Goal: Information Seeking & Learning: Learn about a topic

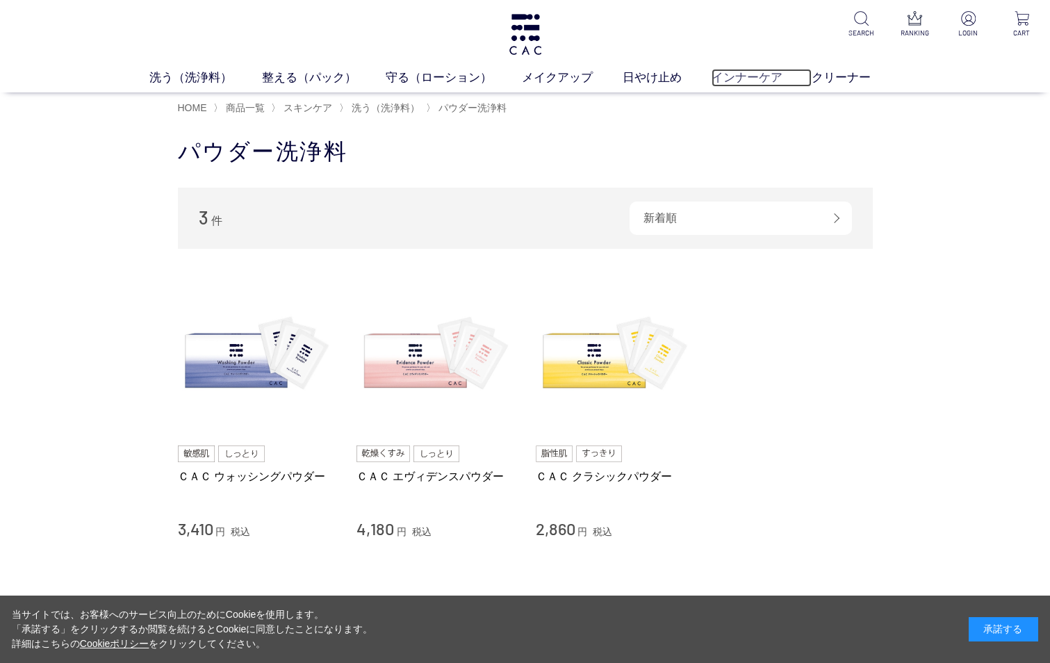
click at [773, 72] on link "インナーケア" at bounding box center [762, 78] width 101 height 18
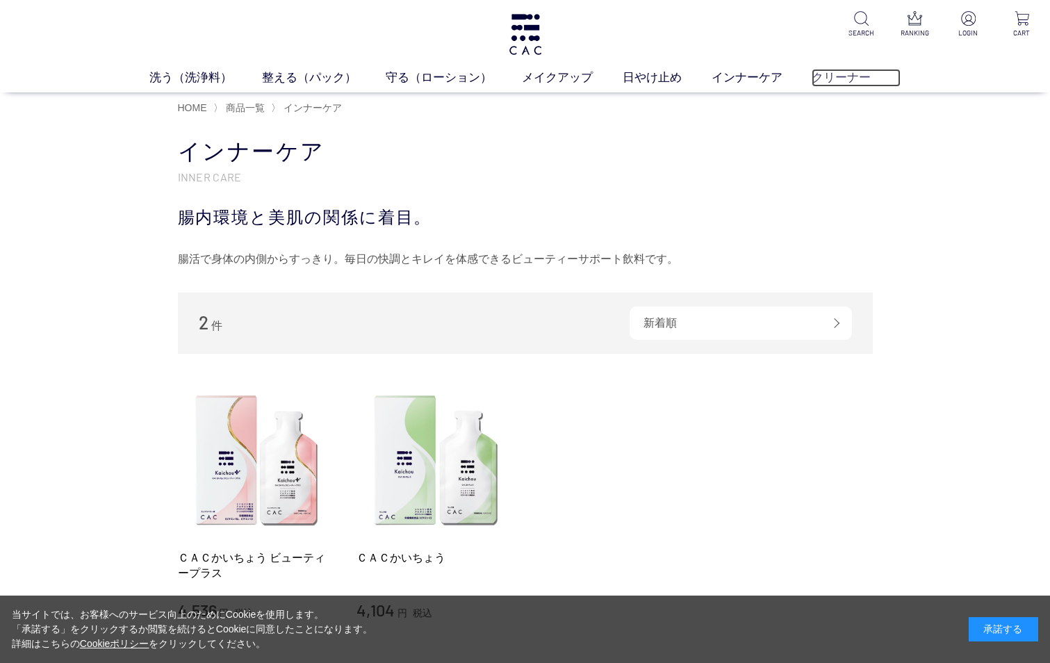
click at [824, 75] on link "クリーナー" at bounding box center [856, 78] width 89 height 18
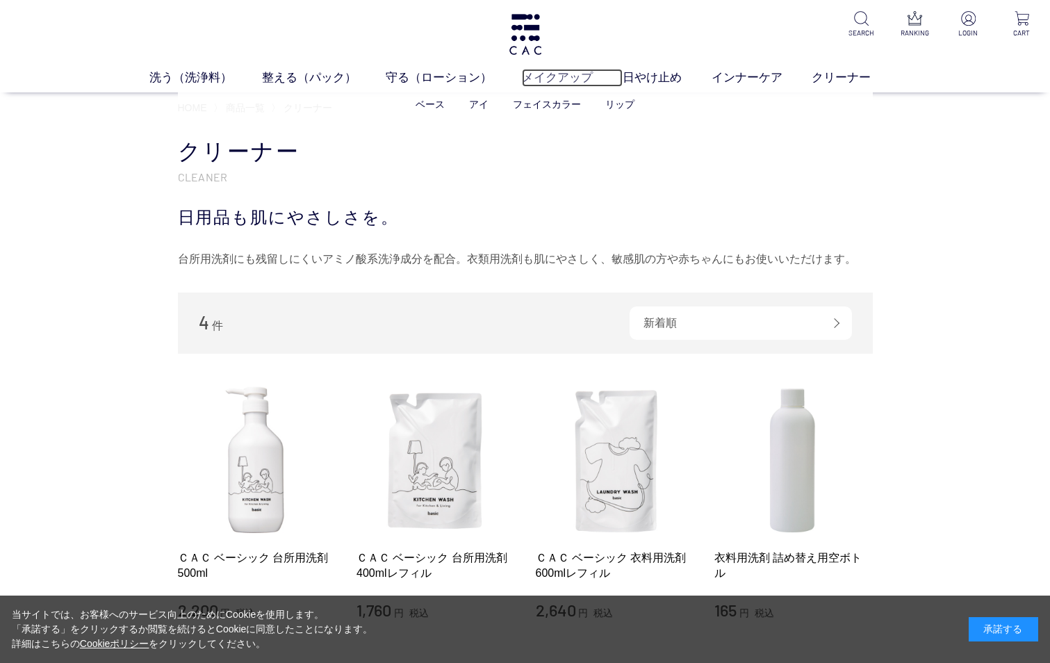
click at [551, 78] on link "メイクアップ" at bounding box center [572, 78] width 101 height 18
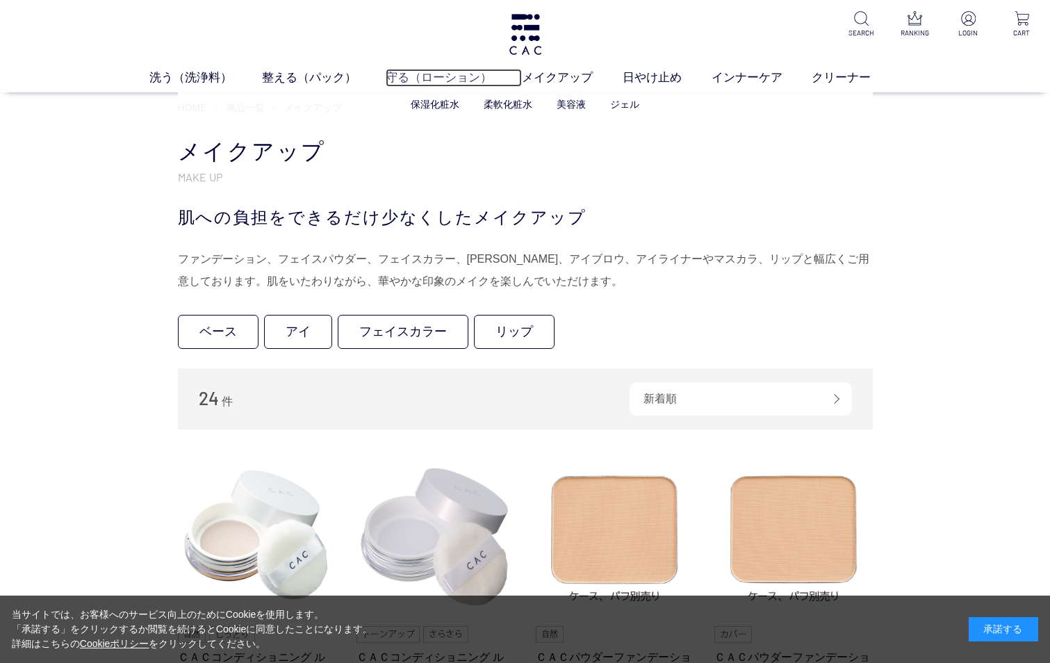
click at [452, 81] on link "守る（ローション）" at bounding box center [454, 78] width 136 height 18
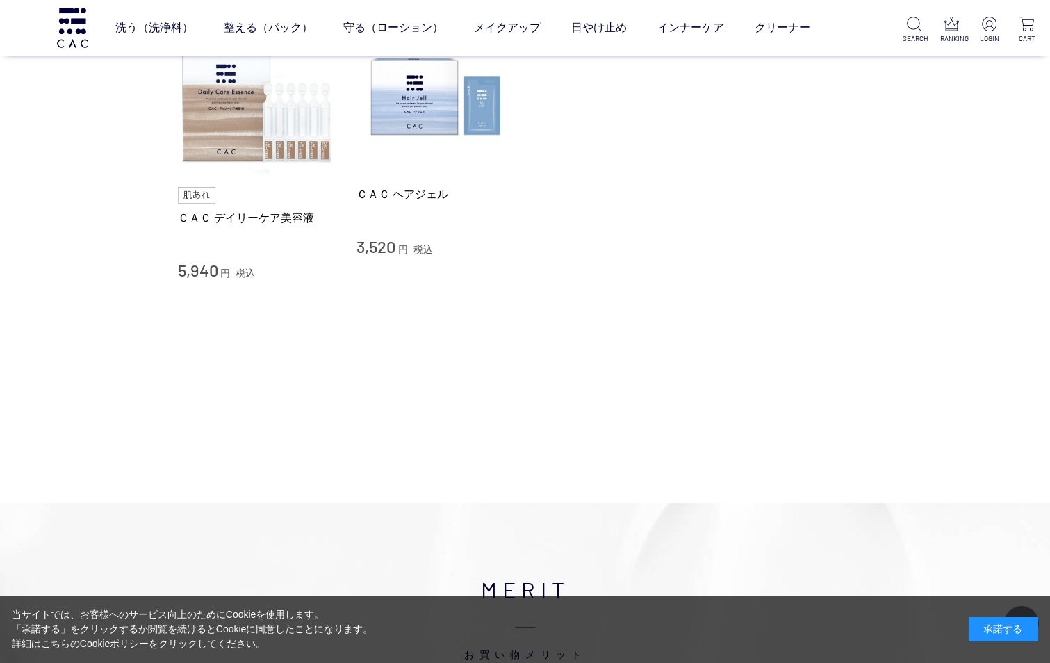
scroll to position [896, 0]
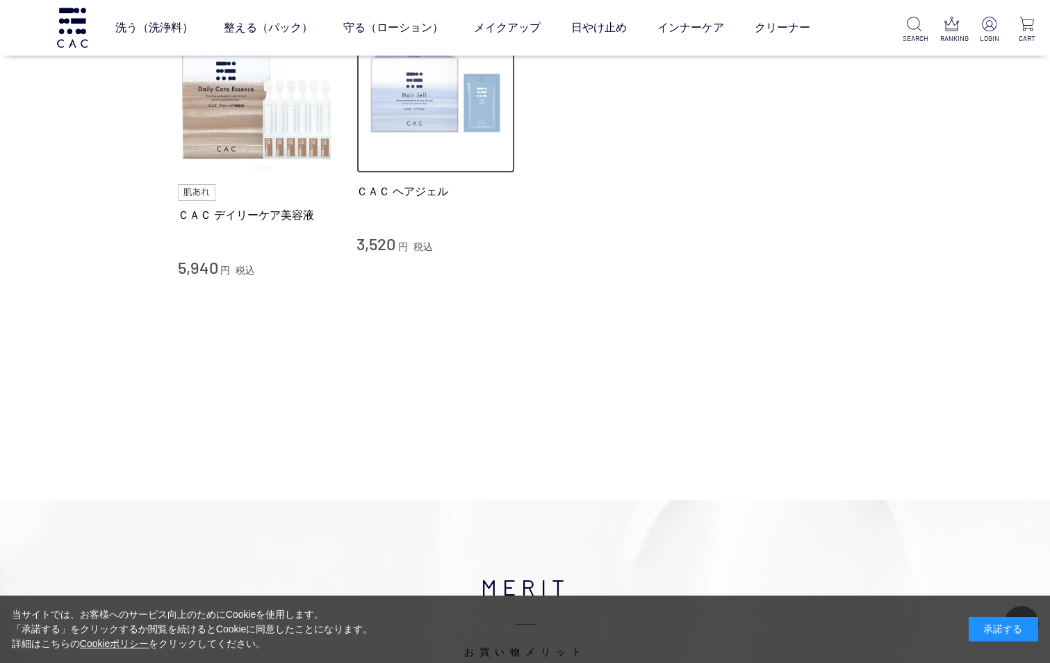
click at [441, 104] on img at bounding box center [435, 94] width 158 height 158
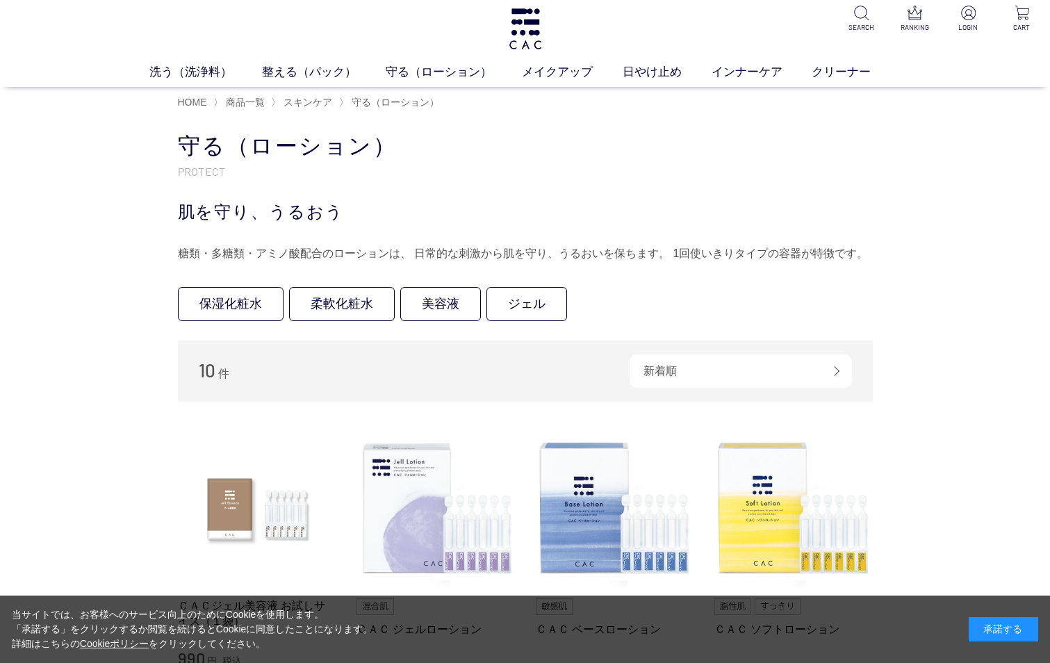
scroll to position [0, 0]
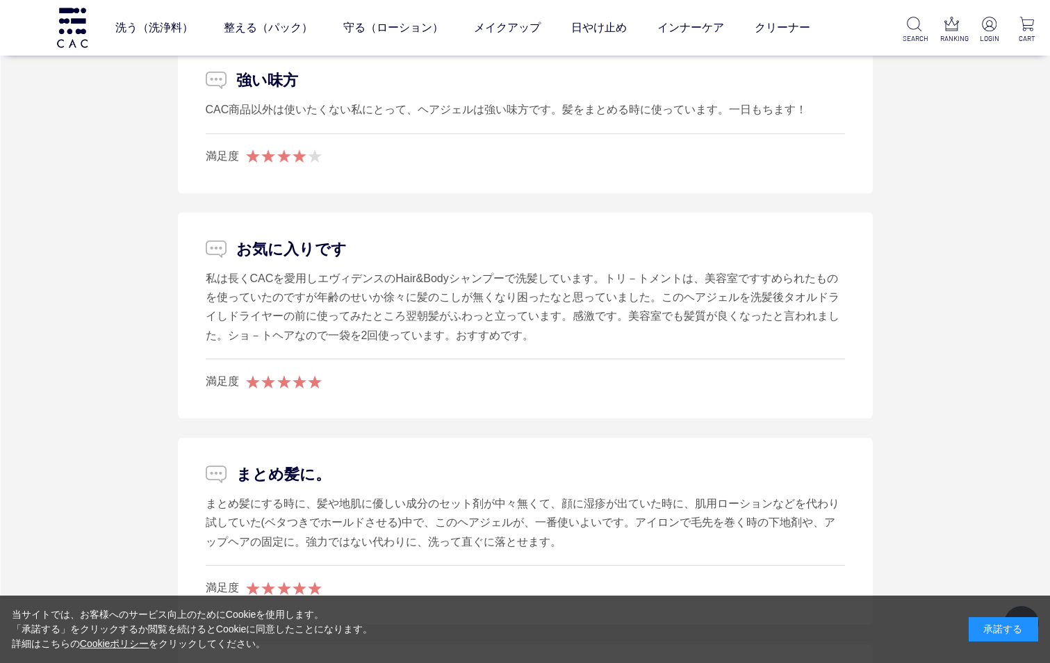
scroll to position [2445, 0]
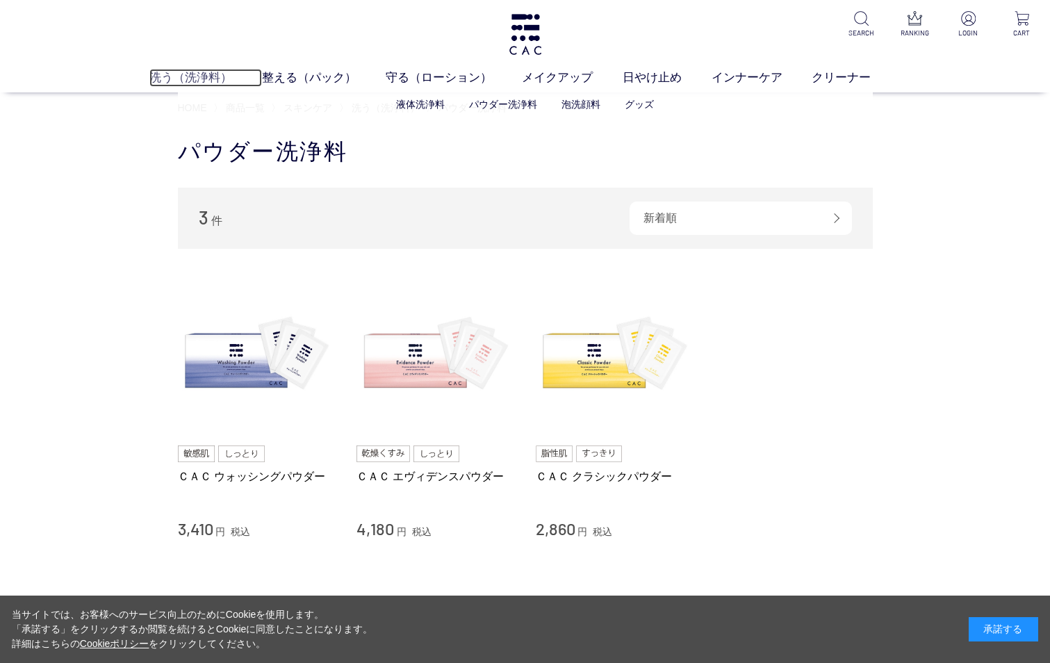
click at [192, 75] on link "洗う（洗浄料）" at bounding box center [205, 78] width 113 height 18
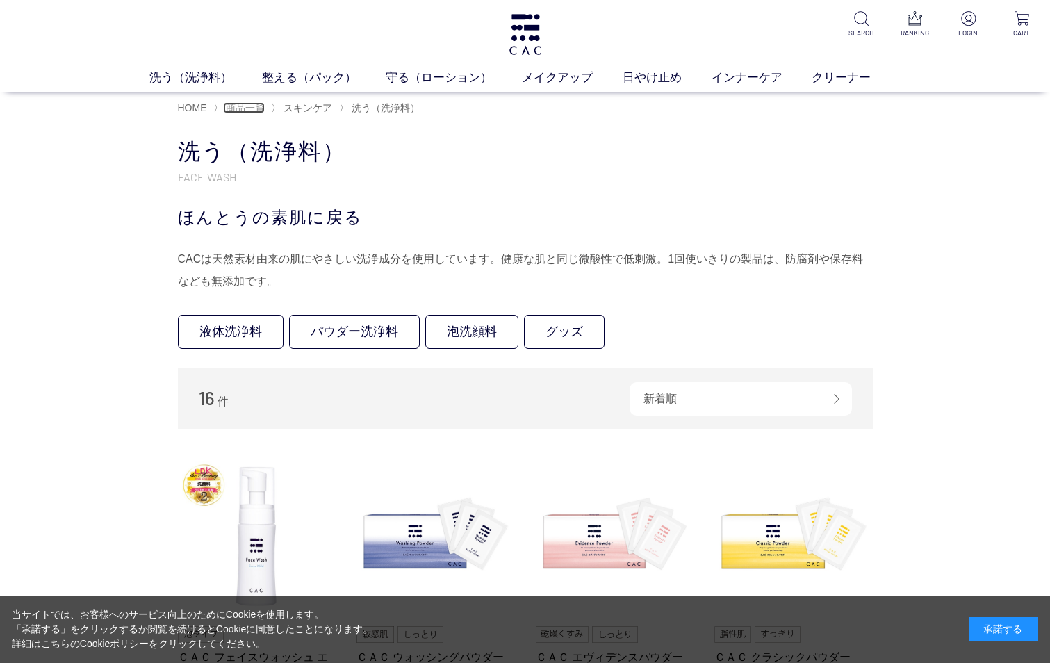
click at [247, 106] on span "商品一覧" at bounding box center [245, 107] width 39 height 11
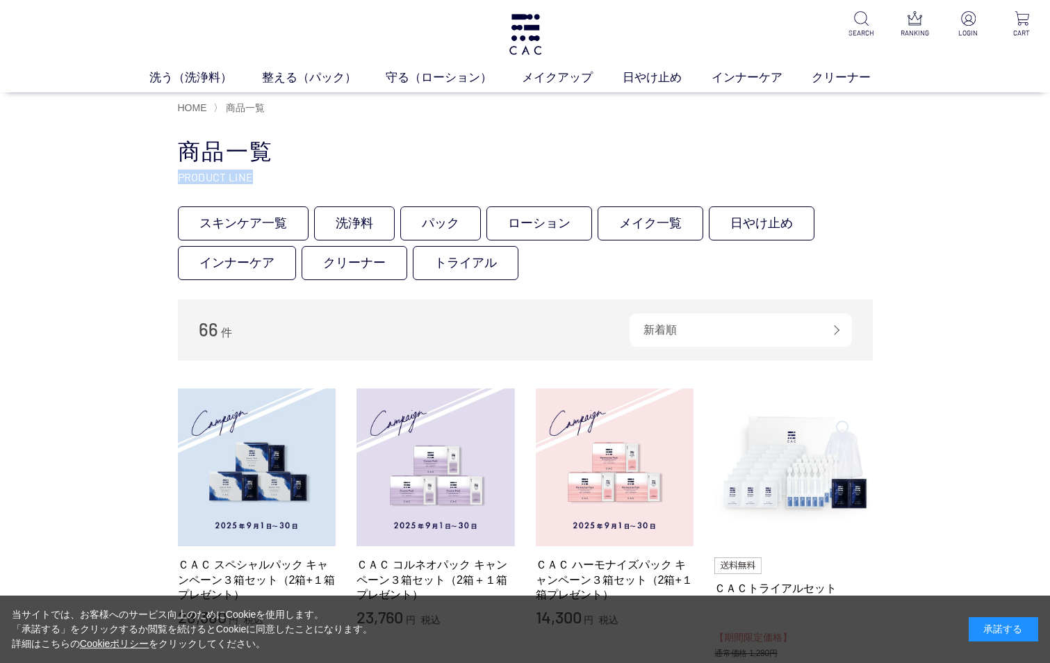
drag, startPoint x: 1049, startPoint y: 127, endPoint x: 1061, endPoint y: 174, distance: 48.9
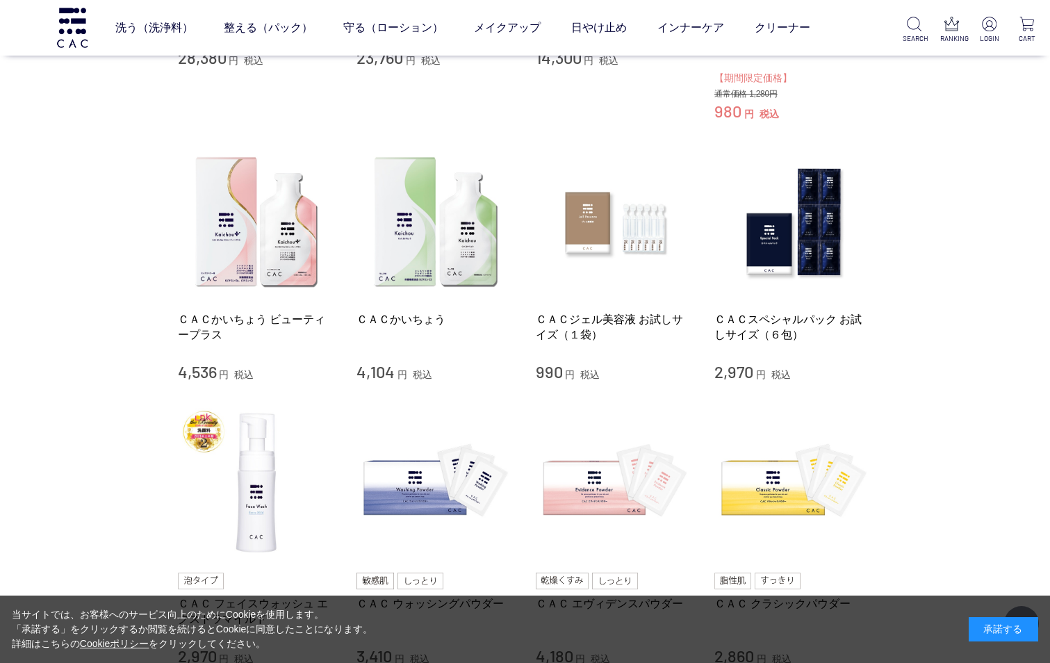
scroll to position [470, 0]
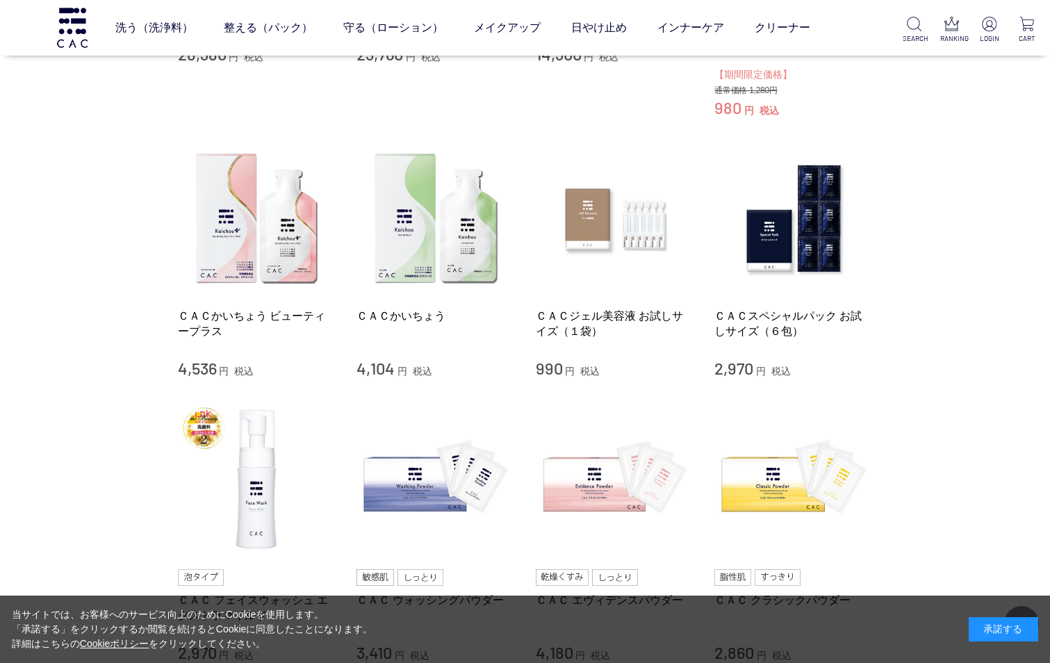
drag, startPoint x: 1026, startPoint y: 256, endPoint x: 1021, endPoint y: 264, distance: 9.7
click at [1024, 262] on div "買い物かご 買い物かご内の商品 買い物かごは空です... カテゴリから探す 商品一覧 スキンケア メイクアップ その他 日やけ止め インナーケア クリーナー …" at bounding box center [525, 474] width 1050 height 1828
drag, startPoint x: 1017, startPoint y: 277, endPoint x: 1012, endPoint y: 284, distance: 8.1
click at [1012, 284] on div "買い物かご 買い物かご内の商品 買い物かごは空です... カテゴリから探す 商品一覧 スキンケア メイクアップ その他 日やけ止め インナーケア クリーナー …" at bounding box center [525, 474] width 1050 height 1828
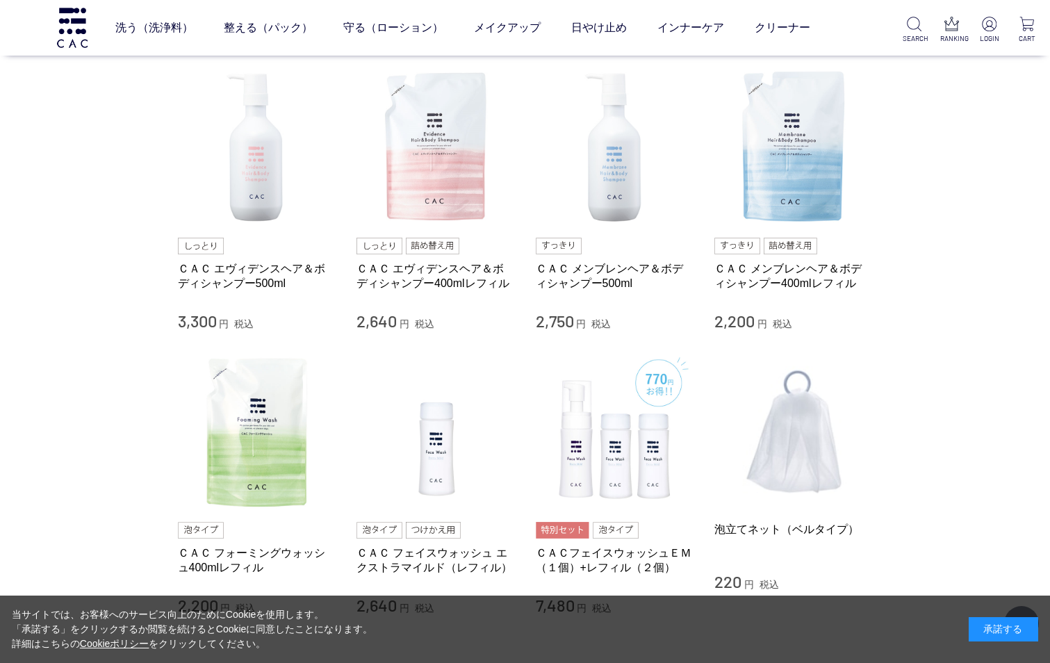
scroll to position [1105, 0]
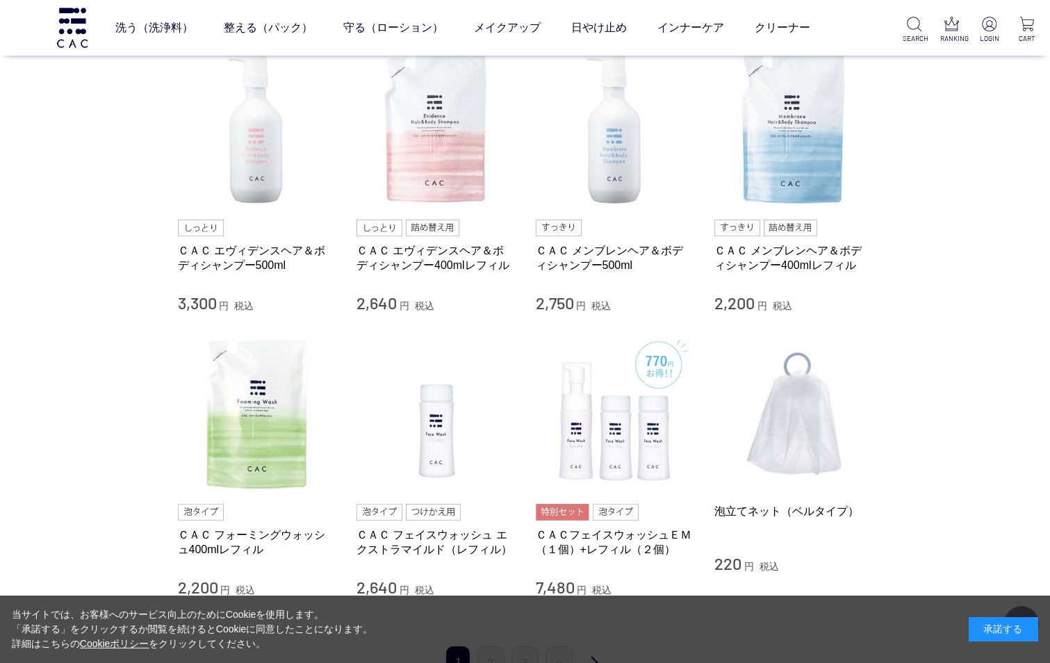
click at [211, 227] on img at bounding box center [201, 228] width 46 height 17
click at [258, 188] on img at bounding box center [257, 129] width 158 height 158
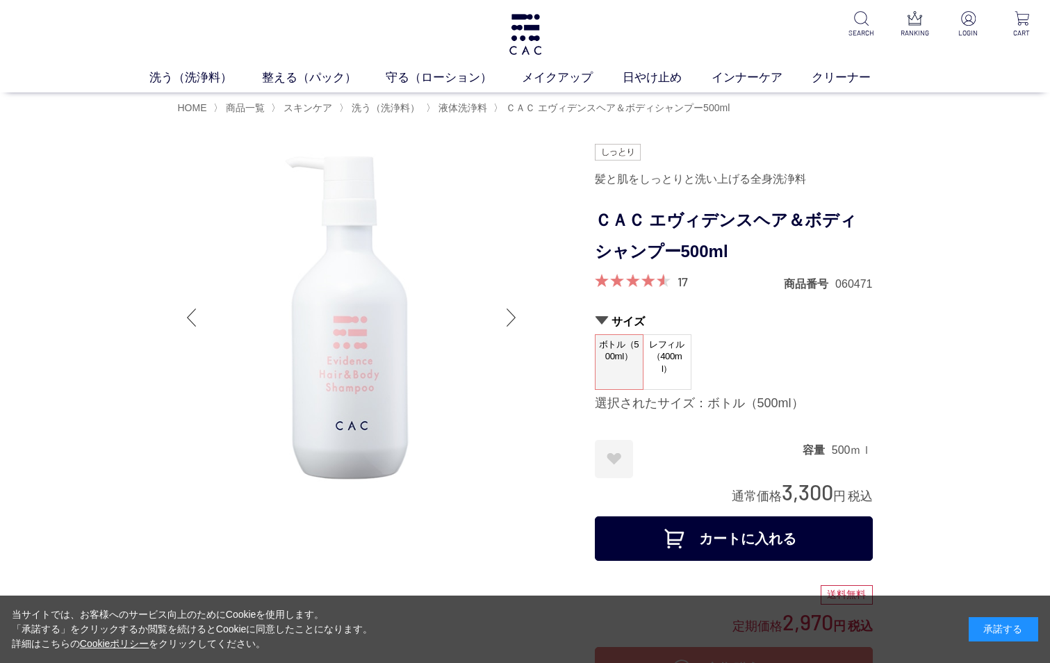
click at [1049, 60] on div "洗う（洗浄料） 液体洗浄料 パウダー洗浄料 泡洗顔料 グッズ 整える（パック） フェイスパック ヘアパック 守る（ローション） 保湿化粧水 柔軟化粧水 美容液…" at bounding box center [525, 46] width 1050 height 92
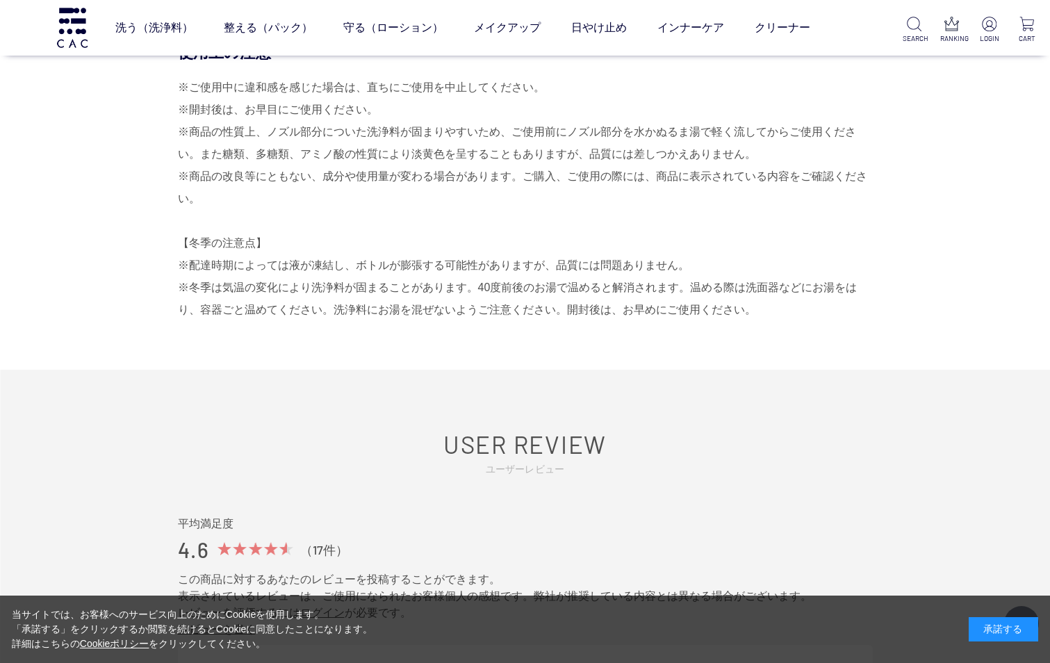
scroll to position [1597, 0]
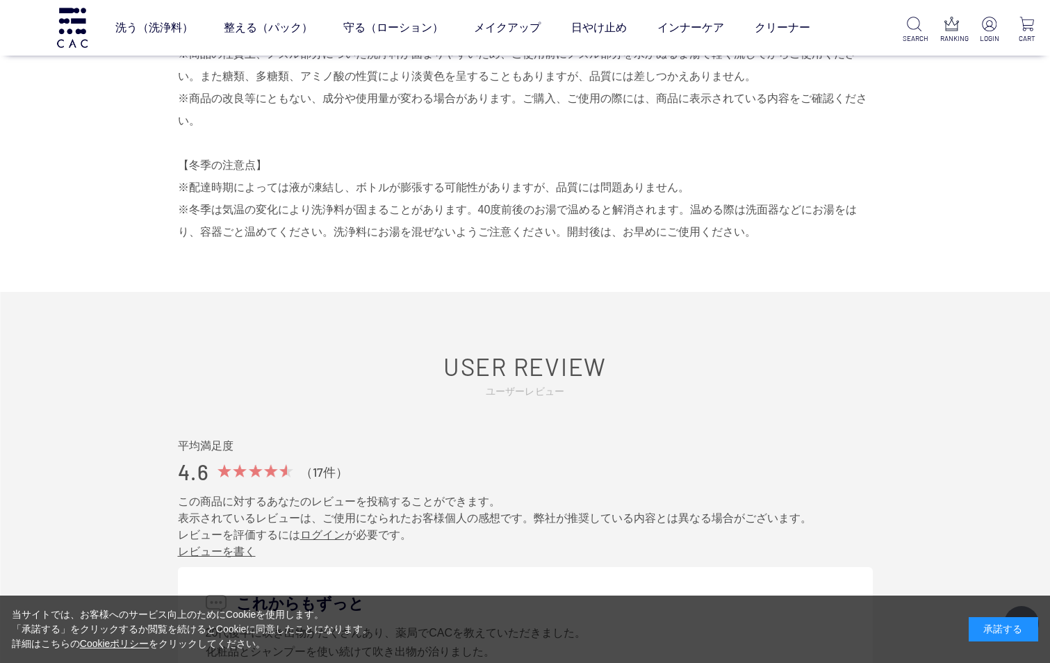
drag, startPoint x: 1046, startPoint y: 213, endPoint x: 1040, endPoint y: 236, distance: 24.4
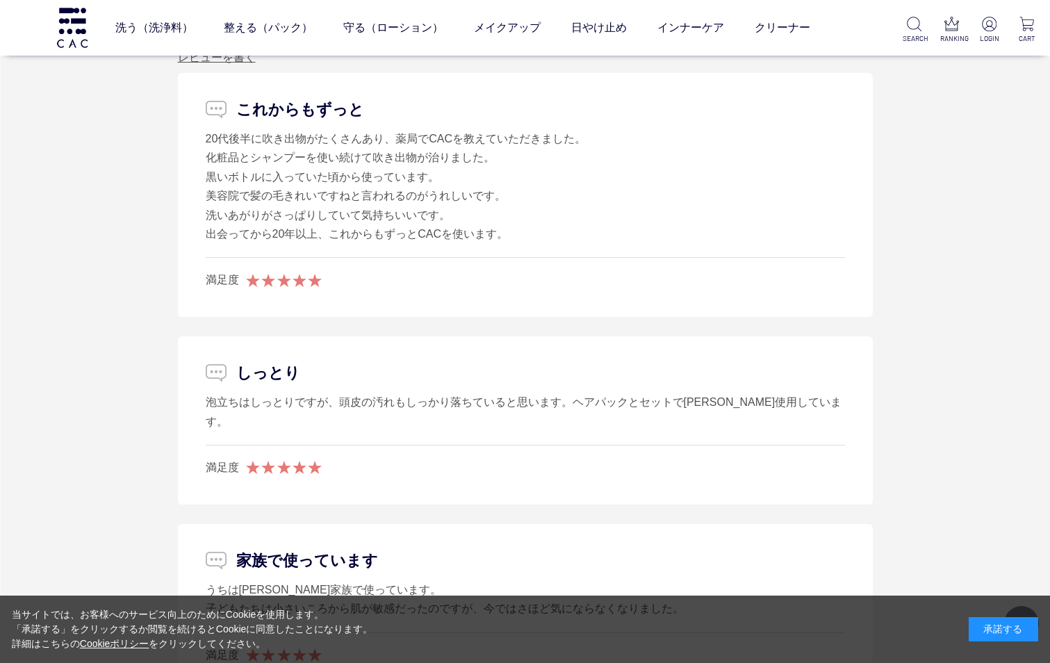
scroll to position [2140, 0]
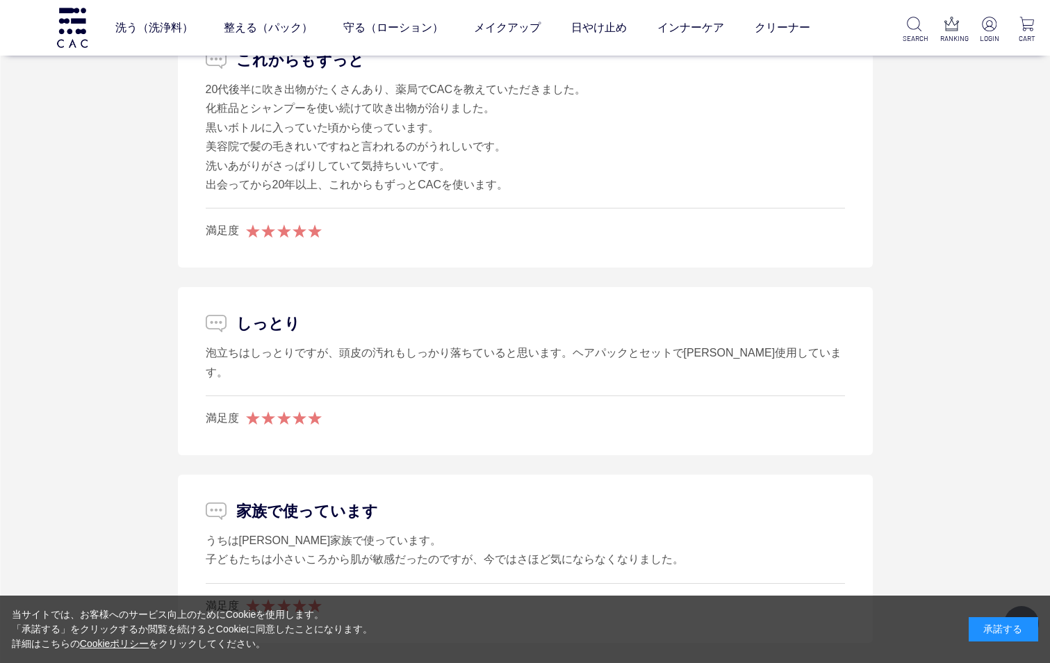
drag, startPoint x: 1046, startPoint y: 271, endPoint x: 1042, endPoint y: 284, distance: 13.4
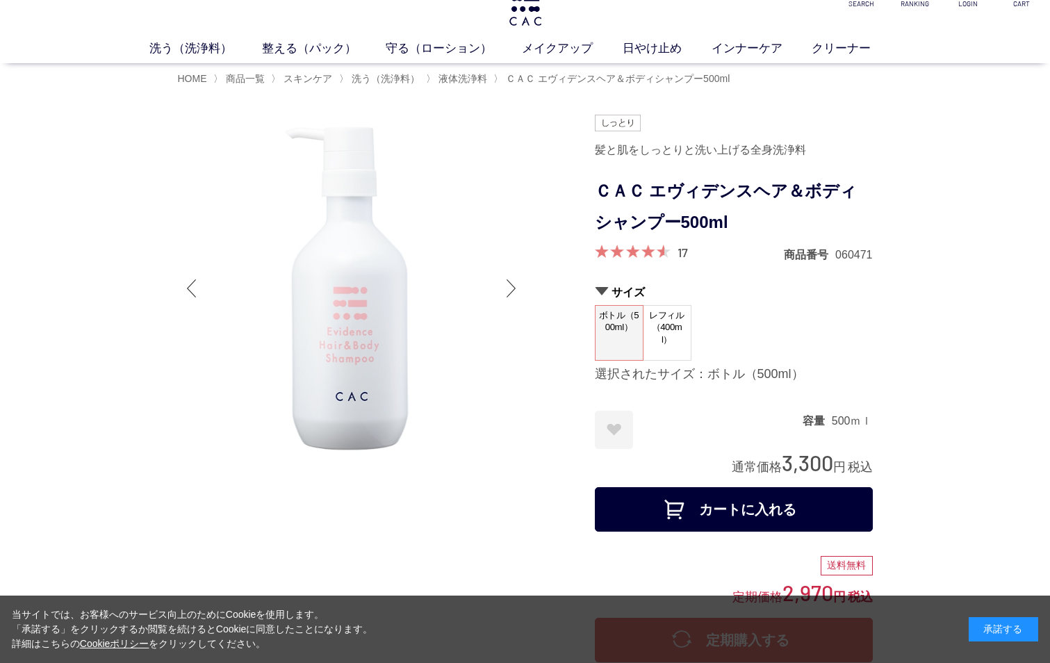
scroll to position [15, 0]
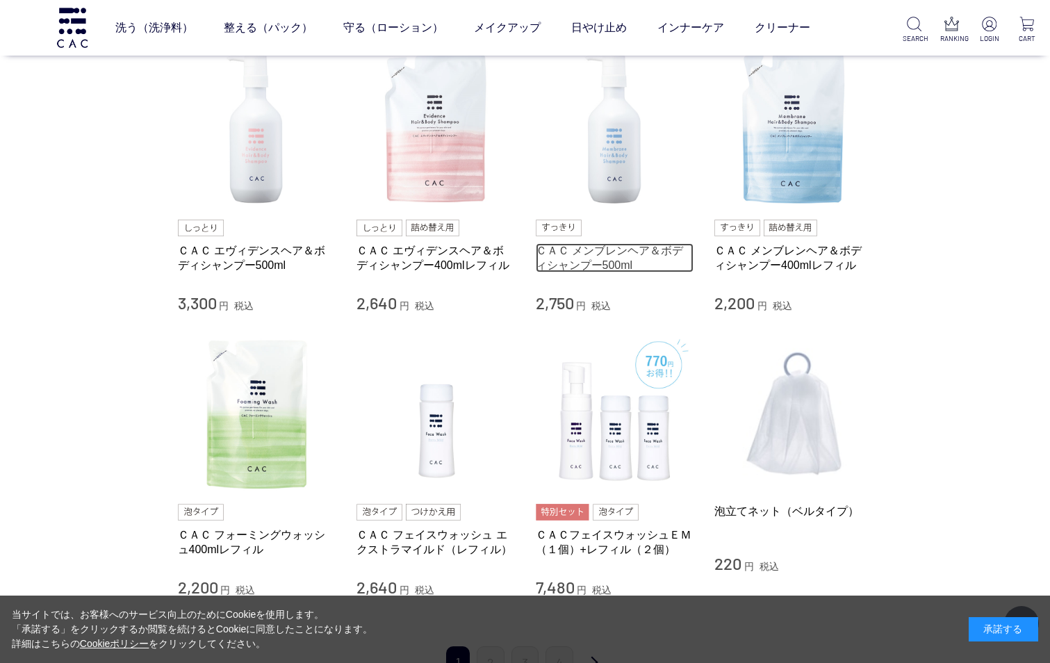
click at [573, 249] on link "ＣＡＣ メンブレンヘア＆ボディシャンプー500ml" at bounding box center [615, 258] width 158 height 30
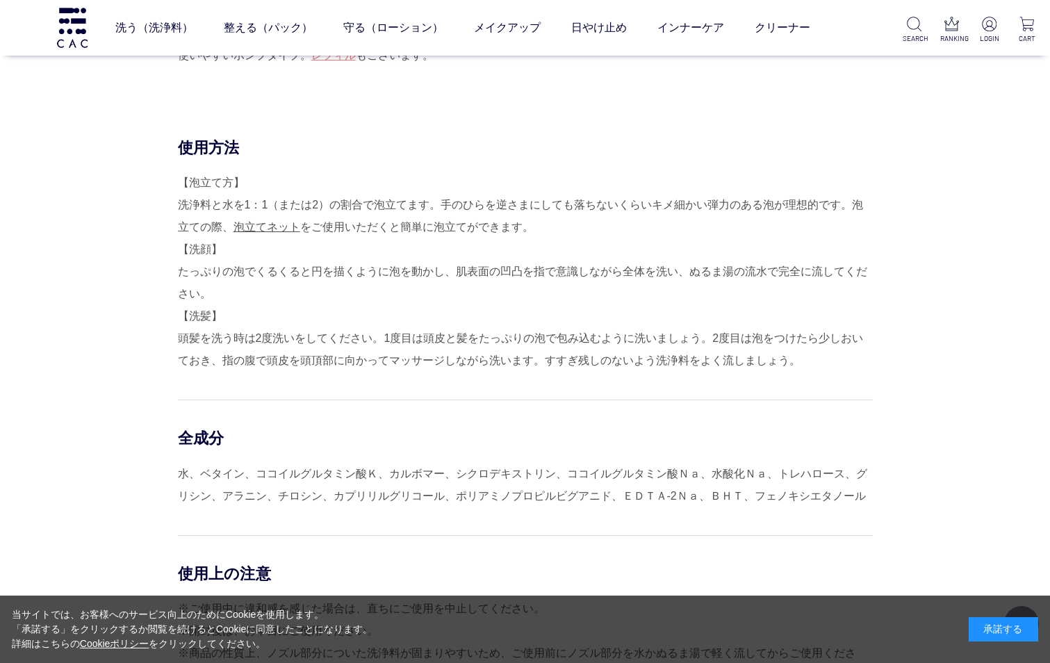
scroll to position [1012, 0]
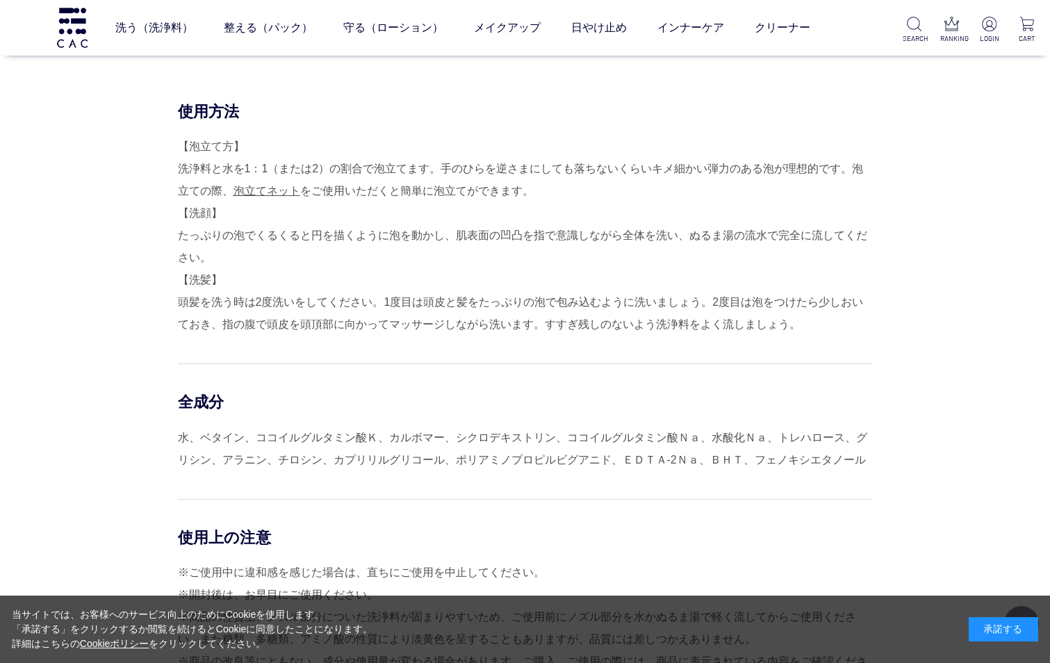
click at [873, 199] on div "使用方法 【泡立て方】 洗浄料と水を1：1（または2）の割合で泡立てます。手のひらを逆さまにしても落ちないくらいキメ細かい弾力のある泡が理想的です。泡立ての際…" at bounding box center [525, 477] width 695 height 753
drag, startPoint x: 1046, startPoint y: 204, endPoint x: 1028, endPoint y: 230, distance: 32.0
click at [873, 230] on div "使用方法 【泡立て方】 洗浄料と水を1：1（または2）の割合で泡立てます。手のひらを逆さまにしても落ちないくらいキメ細かい弾力のある泡が理想的です。泡立ての際…" at bounding box center [525, 477] width 695 height 753
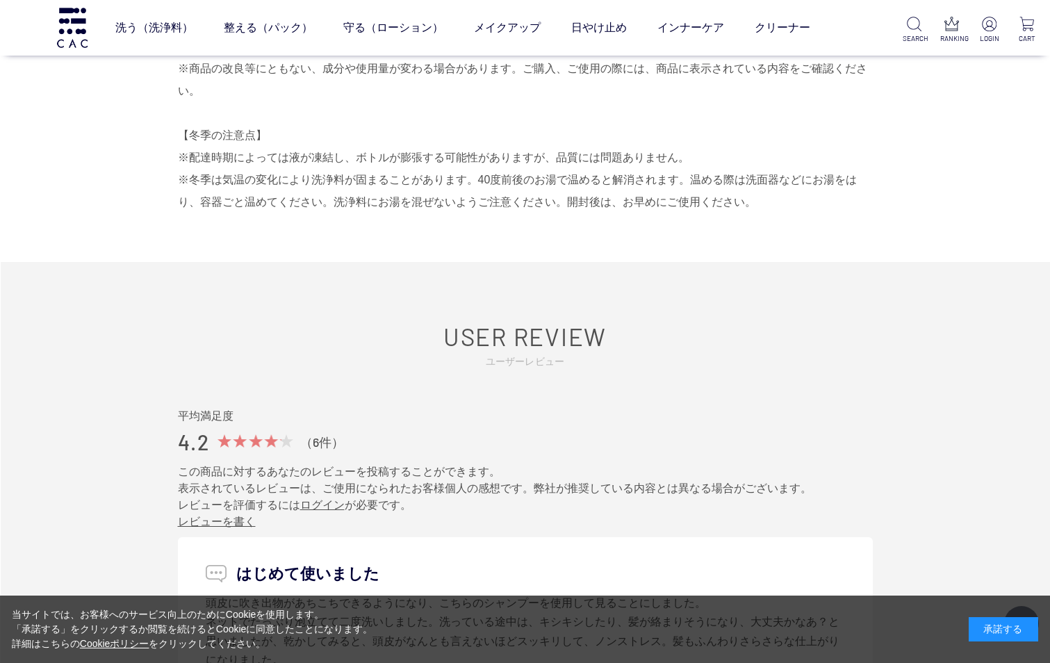
scroll to position [1617, 0]
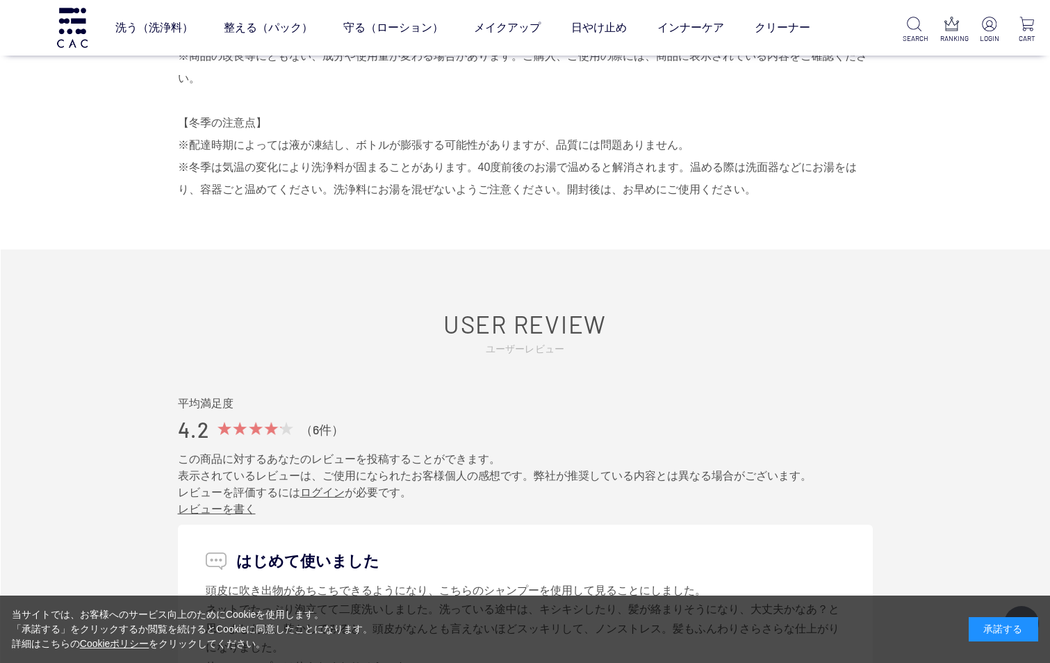
drag, startPoint x: 1046, startPoint y: 259, endPoint x: 1040, endPoint y: 293, distance: 34.1
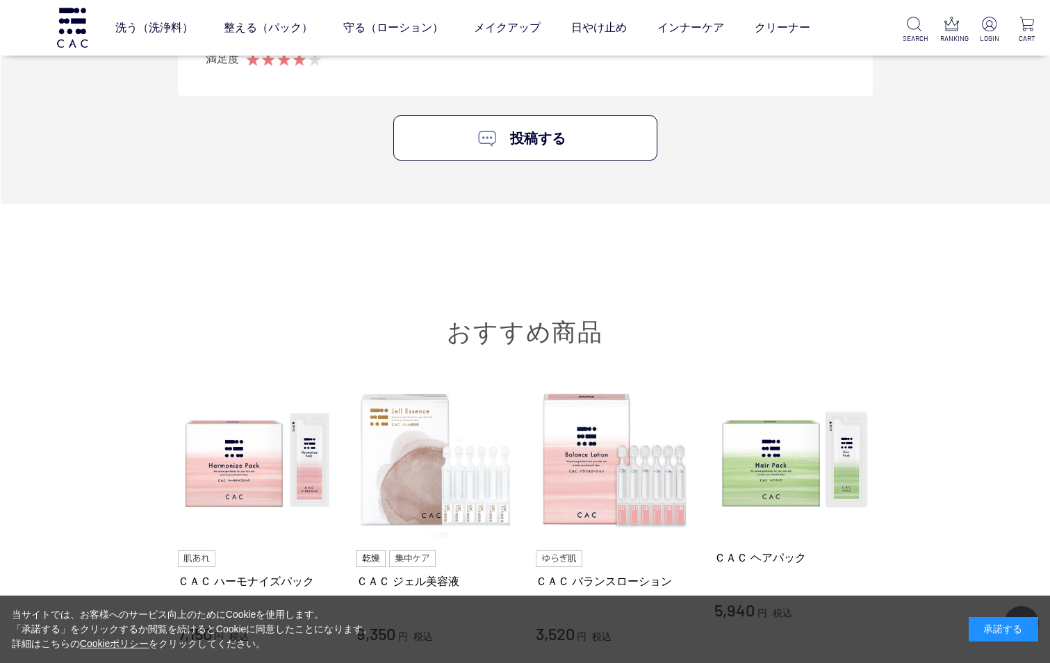
scroll to position [3239, 0]
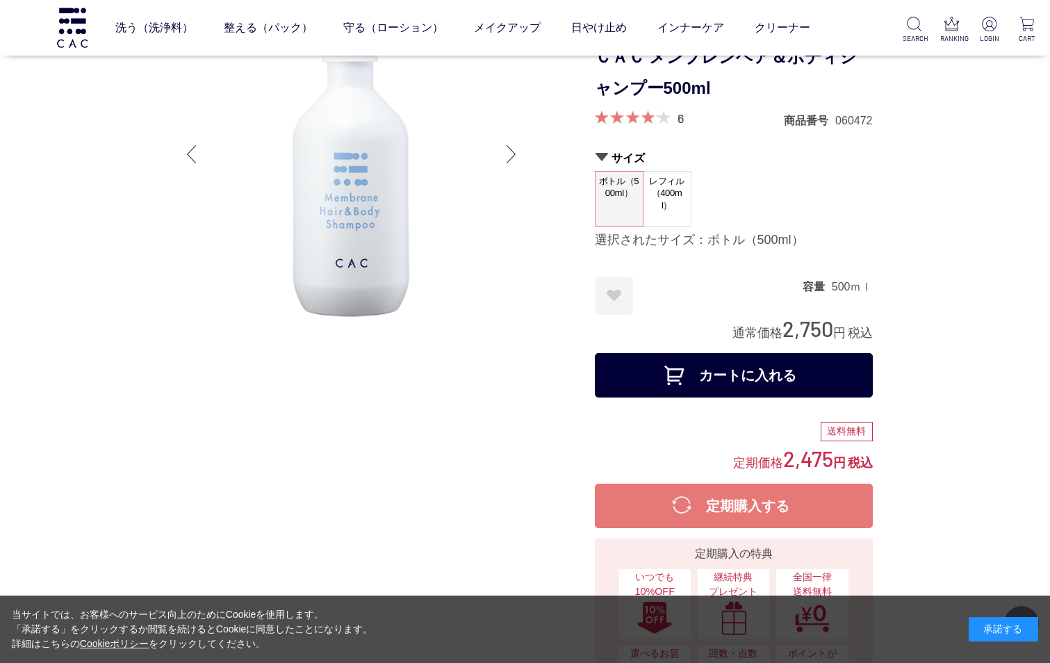
scroll to position [0, 0]
